Goal: Transaction & Acquisition: Purchase product/service

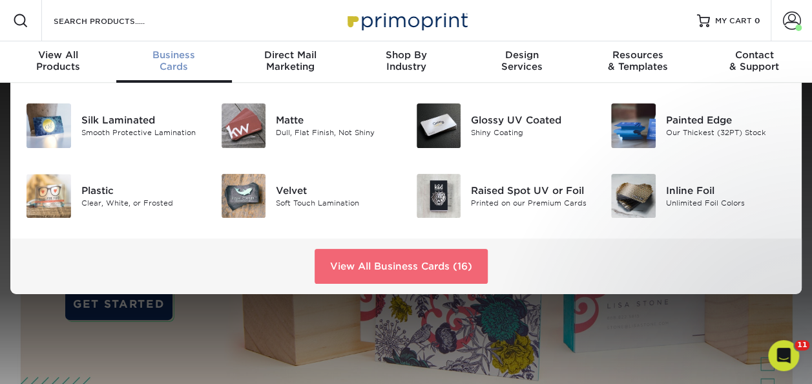
click at [418, 274] on link "View All Business Cards (16)" at bounding box center [400, 266] width 173 height 35
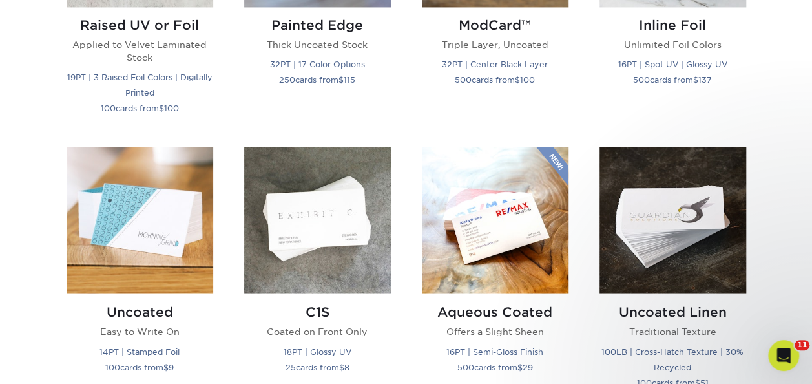
scroll to position [1098, 0]
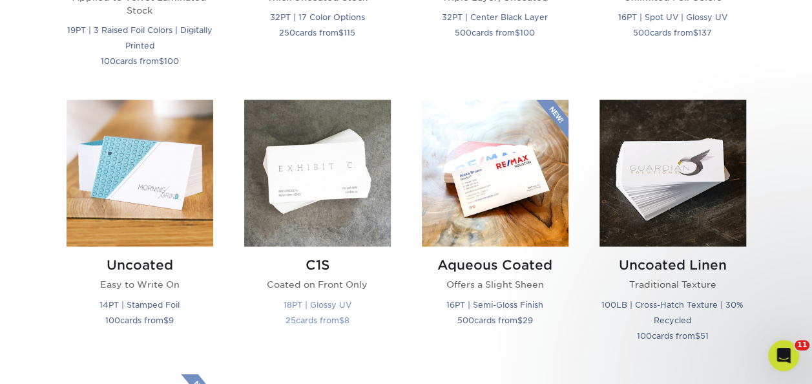
click at [348, 190] on img at bounding box center [317, 172] width 147 height 147
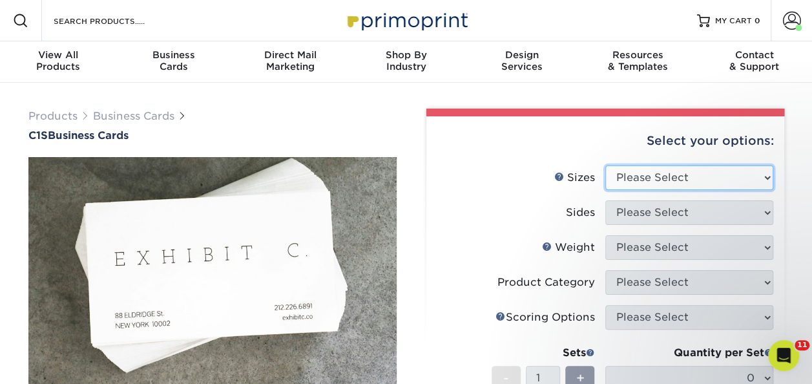
click at [659, 174] on select "Please Select 2" x 3.5" - Standard 2.125" x 3.375" - European 2.5" x 2.5" - Squ…" at bounding box center [689, 177] width 168 height 25
select select "2.00x3.50"
click at [605, 165] on select "Please Select 2" x 3.5" - Standard 2.125" x 3.375" - European 2.5" x 2.5" - Squ…" at bounding box center [689, 177] width 168 height 25
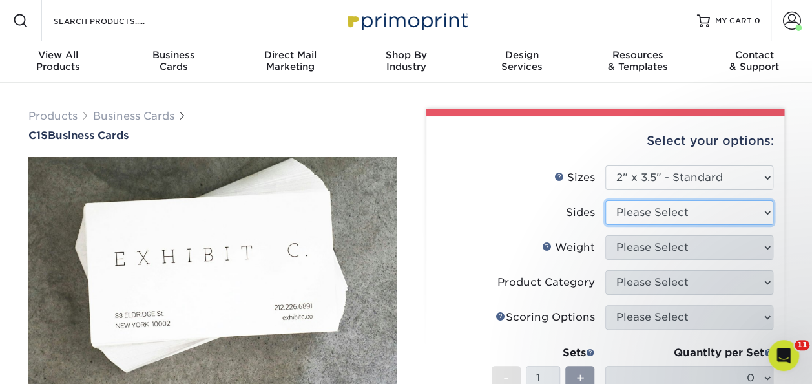
click at [669, 215] on select "Please Select Print Both Sides Print Front Only" at bounding box center [689, 212] width 168 height 25
select select "13abbda7-1d64-4f25-8bb2-c179b224825d"
click at [605, 200] on select "Please Select Print Both Sides Print Front Only" at bounding box center [689, 212] width 168 height 25
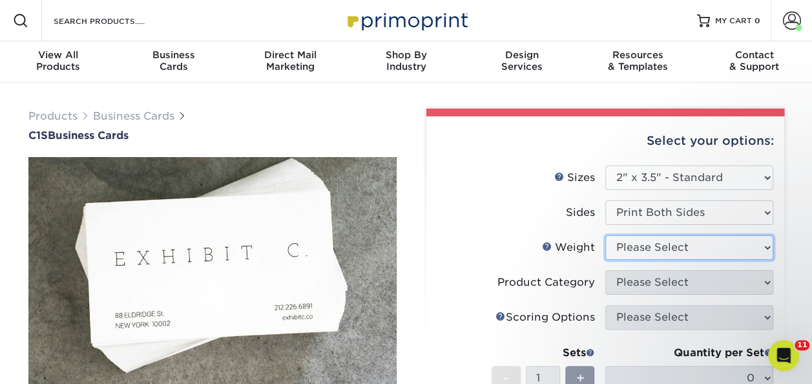
click at [656, 245] on select "Please Select 18PT C1S" at bounding box center [689, 247] width 168 height 25
select select "18PTC1S"
click at [605, 235] on select "Please Select 18PT C1S" at bounding box center [689, 247] width 168 height 25
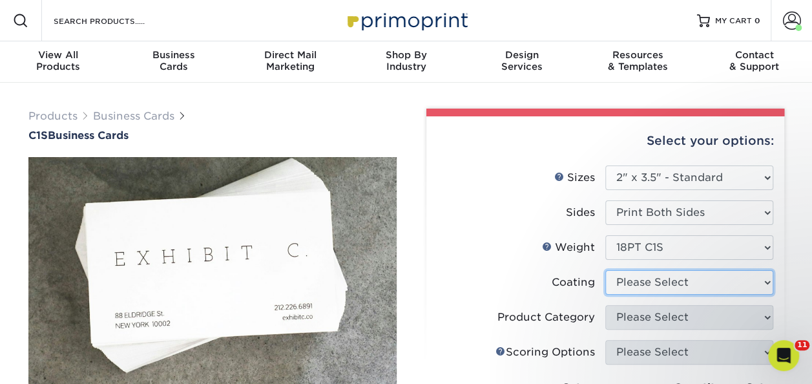
click at [650, 278] on select at bounding box center [689, 282] width 168 height 25
select select "1e8116af-acfc-44b1-83dc-8181aa338834"
click at [605, 270] on select at bounding box center [689, 282] width 168 height 25
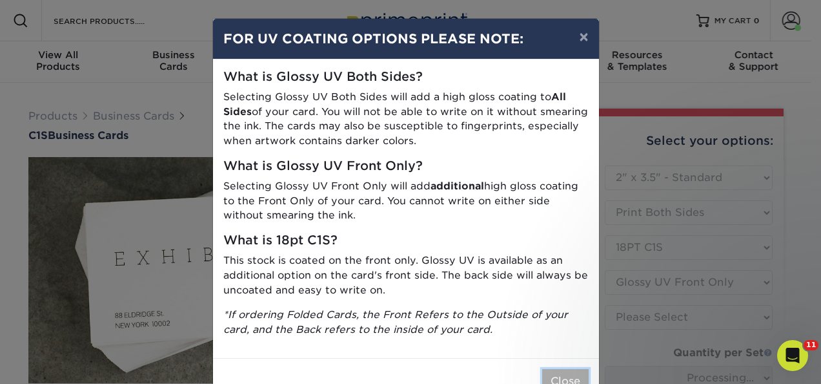
click at [551, 378] on button "Close" at bounding box center [565, 381] width 46 height 25
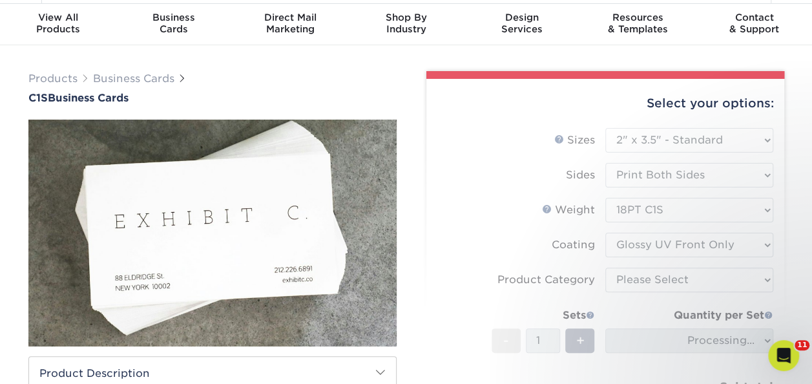
scroll to position [65, 0]
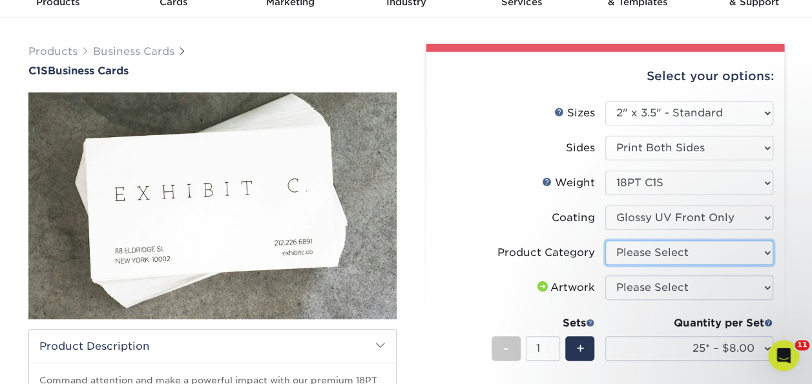
click at [636, 252] on select "Please Select Business Cards" at bounding box center [689, 252] width 168 height 25
select select "3b5148f1-0588-4f88-a218-97bcfdce65c1"
click at [605, 240] on select "Please Select Business Cards" at bounding box center [689, 252] width 168 height 25
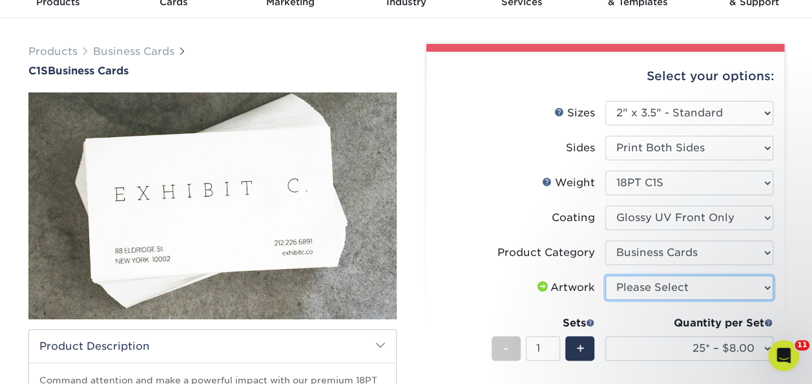
click at [635, 287] on select "Please Select I will upload files I need a design - $100" at bounding box center [689, 287] width 168 height 25
select select "upload"
click at [605, 275] on select "Please Select I will upload files I need a design - $100" at bounding box center [689, 287] width 168 height 25
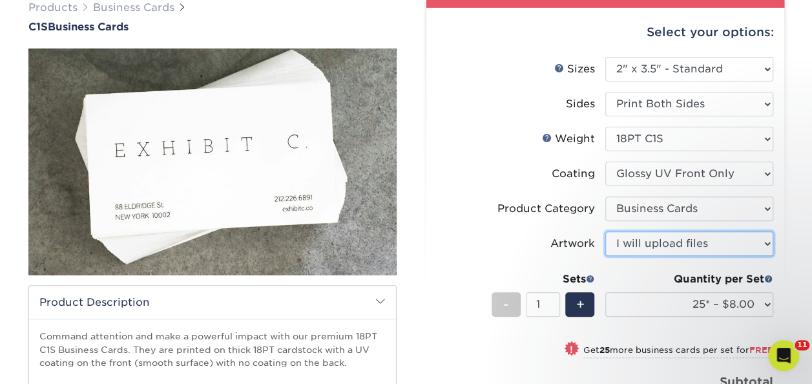
scroll to position [129, 0]
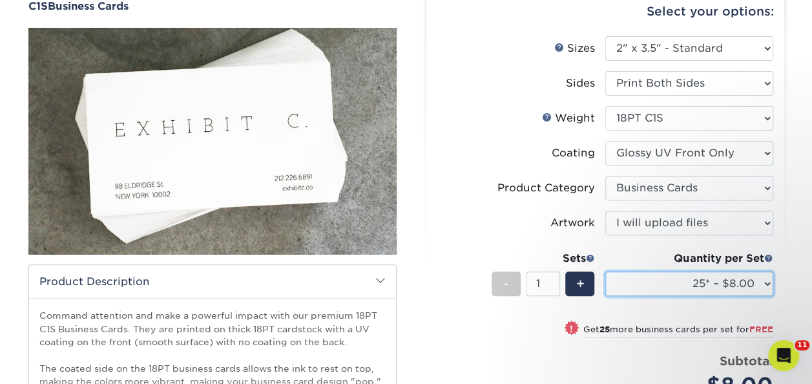
click at [681, 284] on select "25* – $8.00 50* – $8.00 75* – $8.00 100* – $8.00 250* – $17.00 500 – $34.00 100…" at bounding box center [689, 283] width 168 height 25
